Goal: Find specific page/section: Find specific page/section

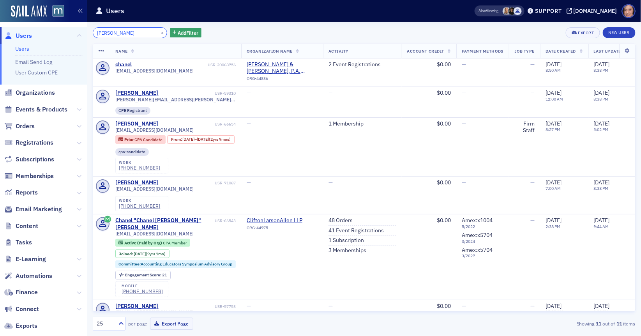
click at [112, 33] on input "[PERSON_NAME]" at bounding box center [130, 32] width 74 height 11
paste input "[PERSON_NAME]"
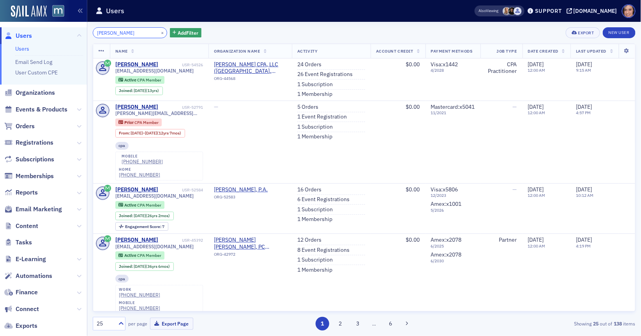
click at [120, 36] on input "[PERSON_NAME]" at bounding box center [130, 32] width 74 height 11
paste input "[PERSON_NAME]"
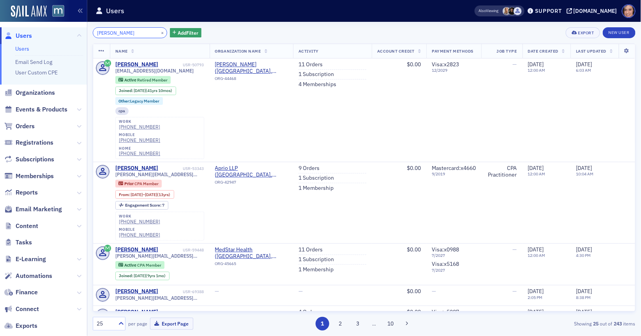
click at [122, 30] on input "[PERSON_NAME]" at bounding box center [130, 32] width 74 height 11
paste input "[PERSON_NAME]"
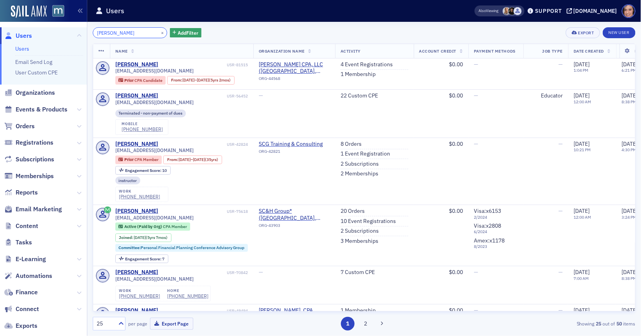
click at [132, 32] on input "[PERSON_NAME]" at bounding box center [130, 32] width 74 height 11
paste input "ad Vent"
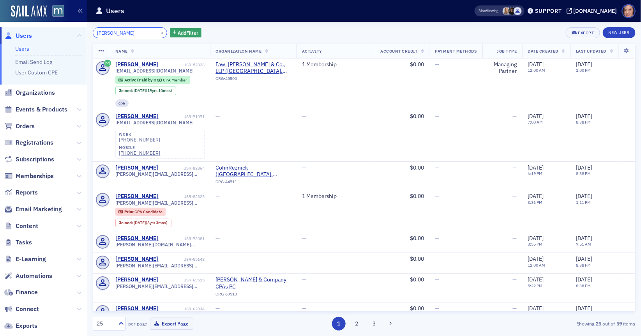
click at [139, 35] on input "[PERSON_NAME]" at bounding box center [130, 32] width 74 height 11
paste input "[PERSON_NAME]"
type input "[PERSON_NAME]"
